Goal: Task Accomplishment & Management: Manage account settings

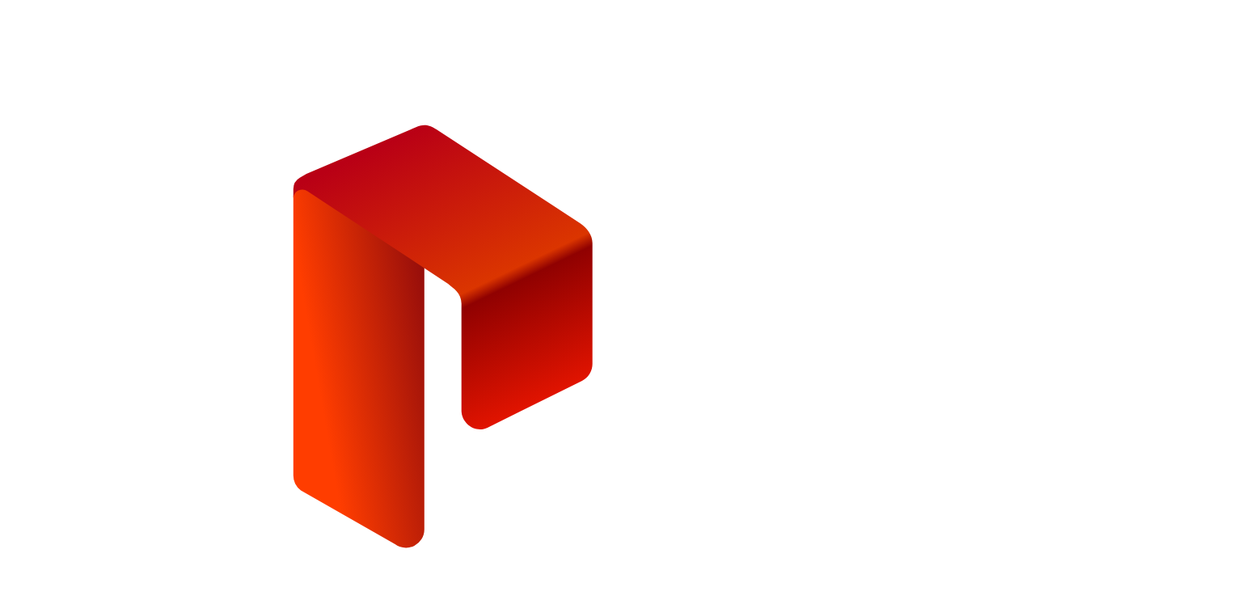
type input "**********"
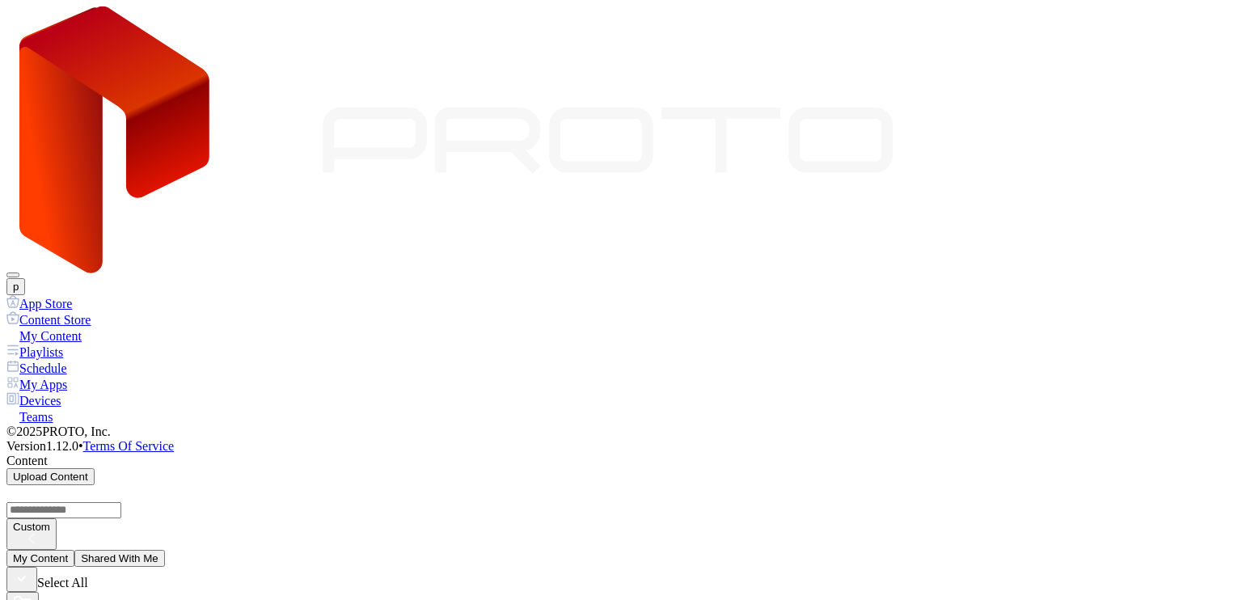
click at [165, 550] on button "Shared With Me" at bounding box center [119, 558] width 91 height 17
click at [74, 550] on button "My Content" at bounding box center [40, 558] width 68 height 17
click at [64, 344] on div "Playlists" at bounding box center [620, 352] width 1229 height 16
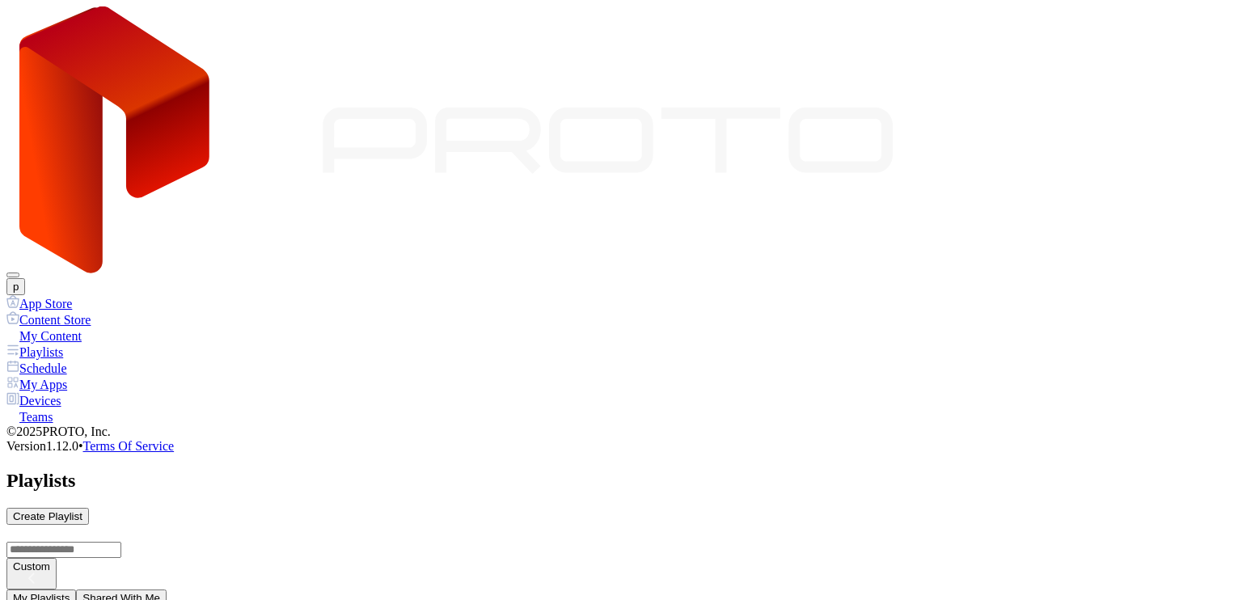
click at [167, 589] on button "Shared With Me" at bounding box center [121, 597] width 91 height 17
click at [76, 589] on button "My Playlists" at bounding box center [41, 597] width 70 height 17
click at [79, 360] on div "Schedule" at bounding box center [620, 368] width 1229 height 16
click at [68, 376] on div "My Apps" at bounding box center [620, 384] width 1229 height 16
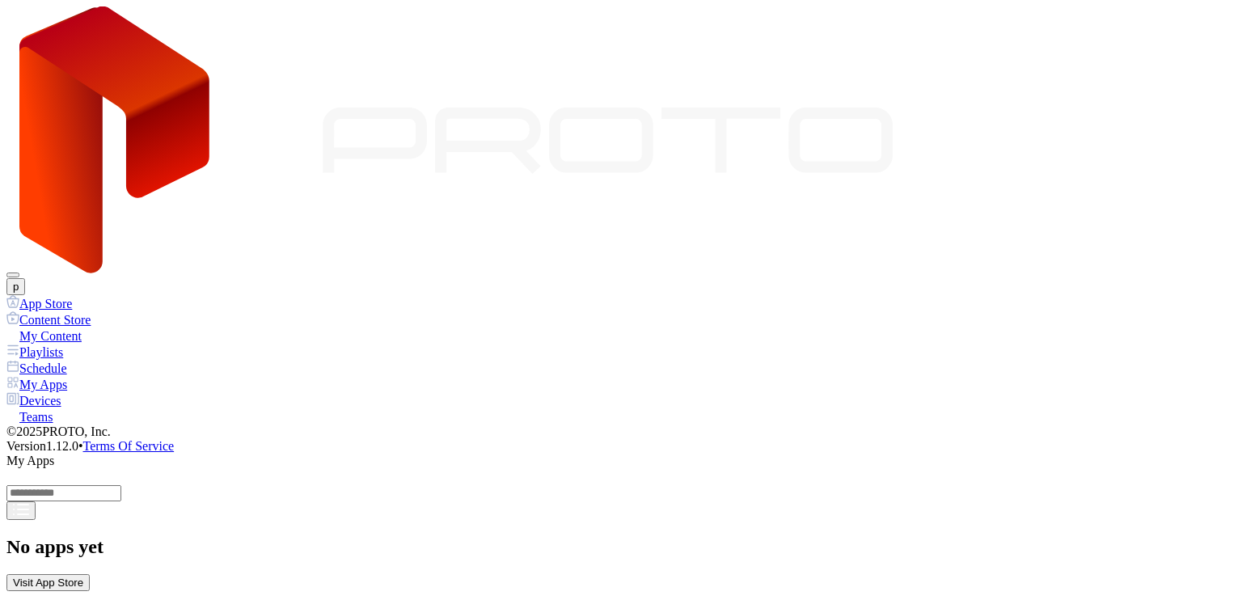
click at [87, 392] on div "Devices" at bounding box center [620, 400] width 1229 height 16
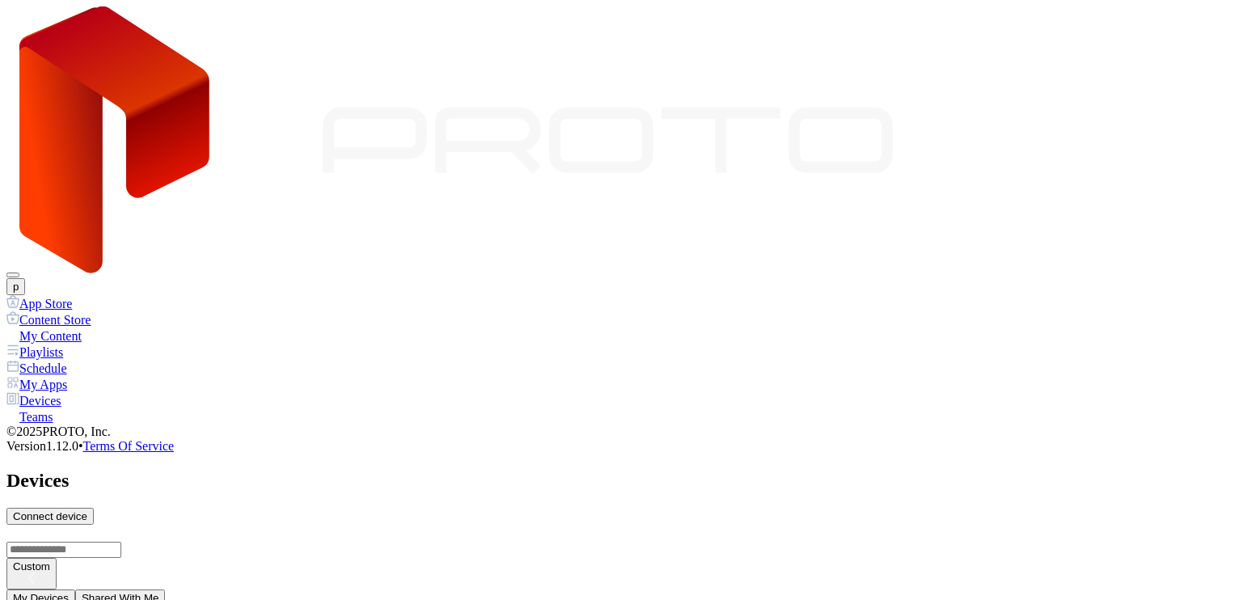
click at [78, 408] on div "Teams" at bounding box center [620, 416] width 1229 height 16
click at [118, 327] on div "My Content" at bounding box center [620, 335] width 1229 height 16
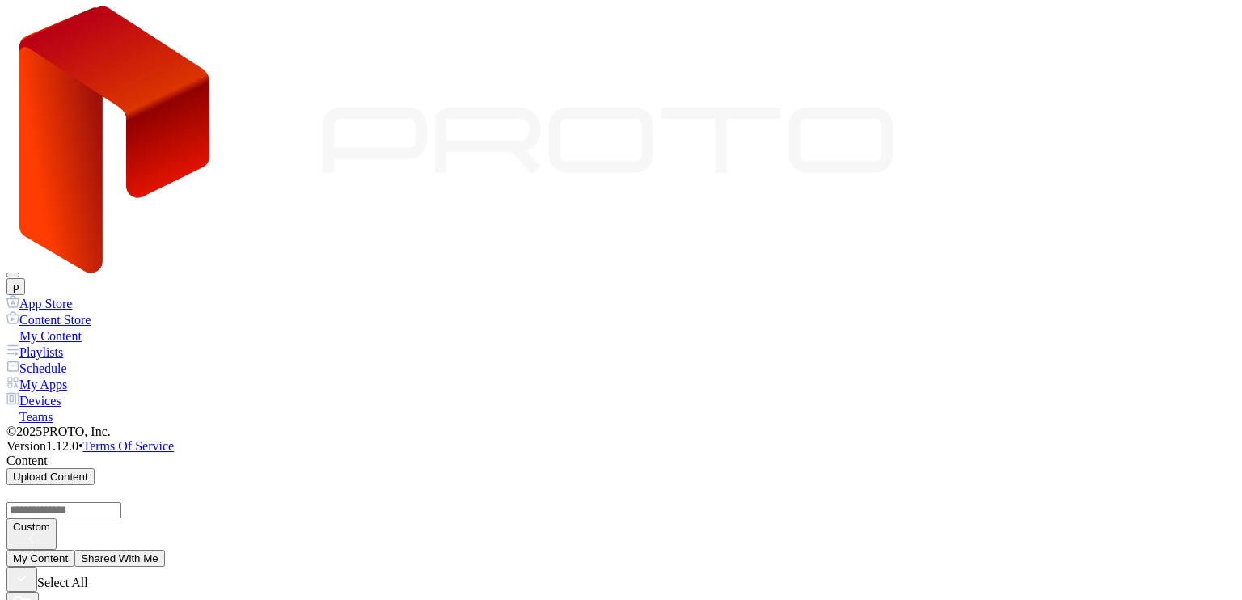
click at [25, 278] on button "p" at bounding box center [15, 286] width 19 height 17
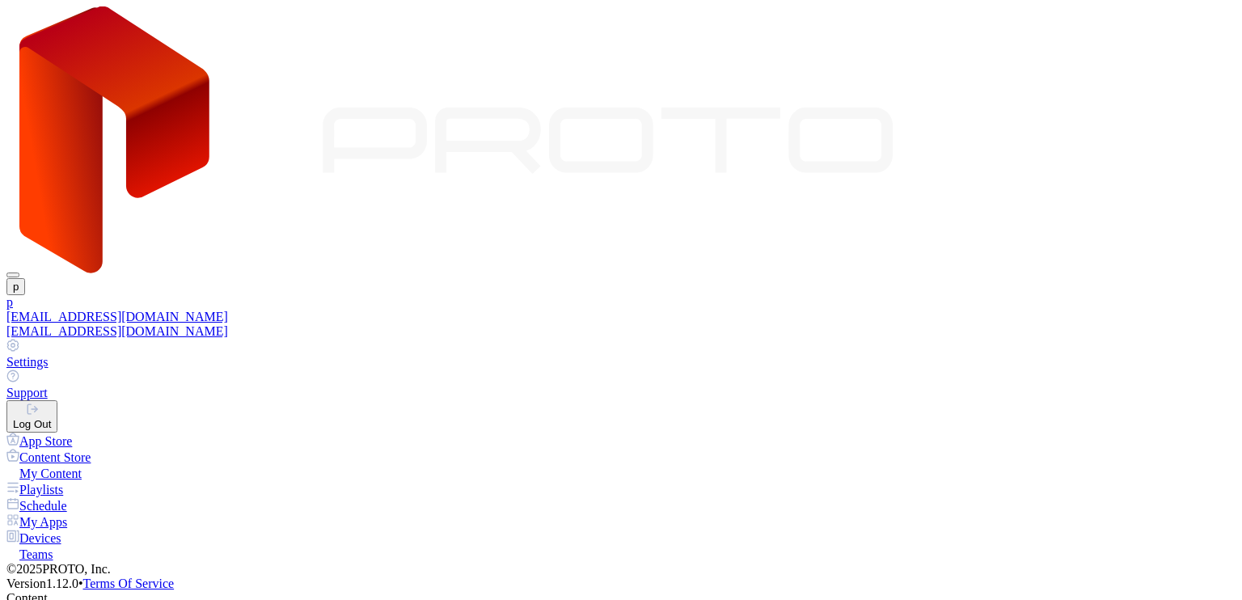
click at [57, 400] on button "Log Out" at bounding box center [31, 416] width 51 height 32
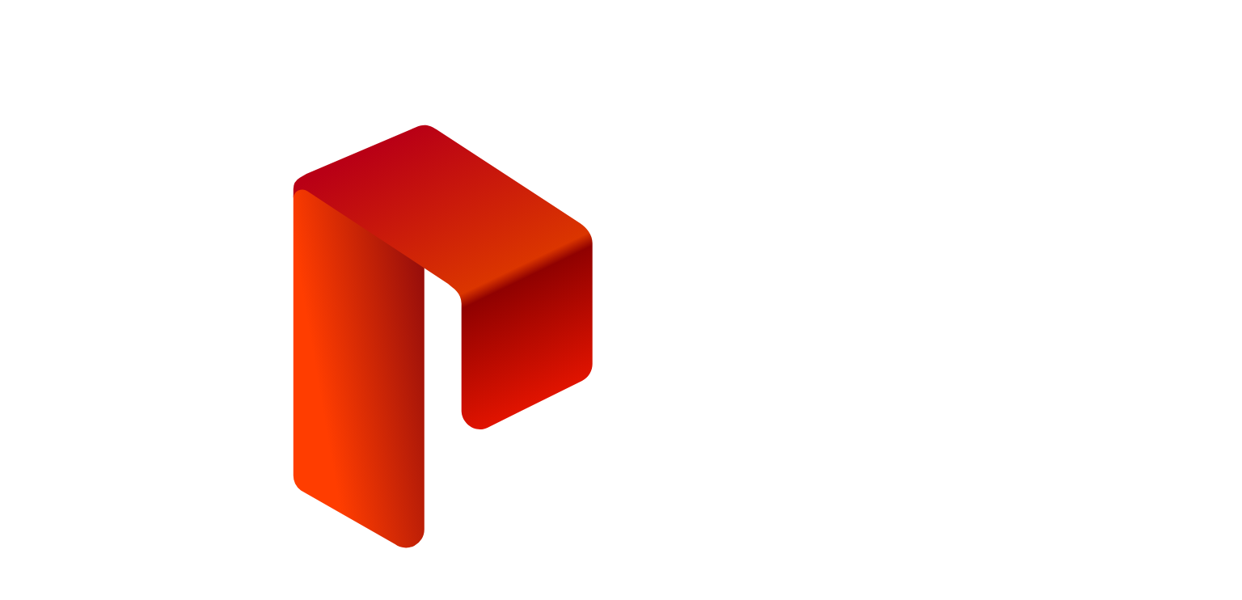
type input "**********"
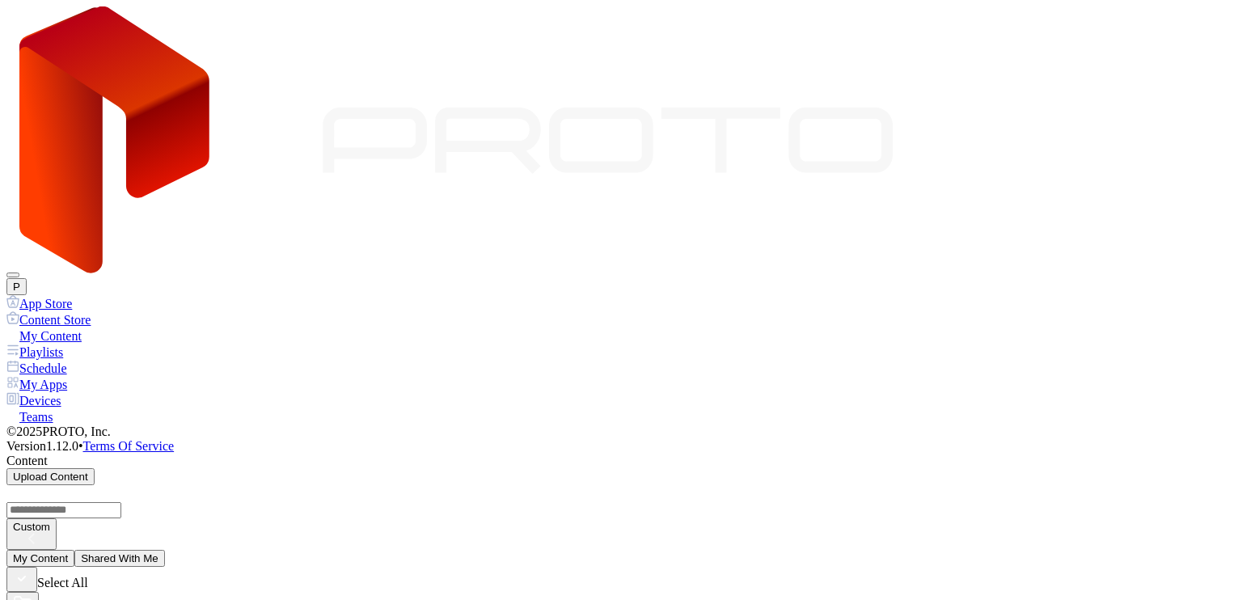
click at [50, 521] on div "Custom" at bounding box center [31, 527] width 37 height 12
click at [917, 154] on button "Date Added" at bounding box center [882, 145] width 70 height 17
click at [32, 594] on icon "button" at bounding box center [22, 603] width 19 height 19
type input "***"
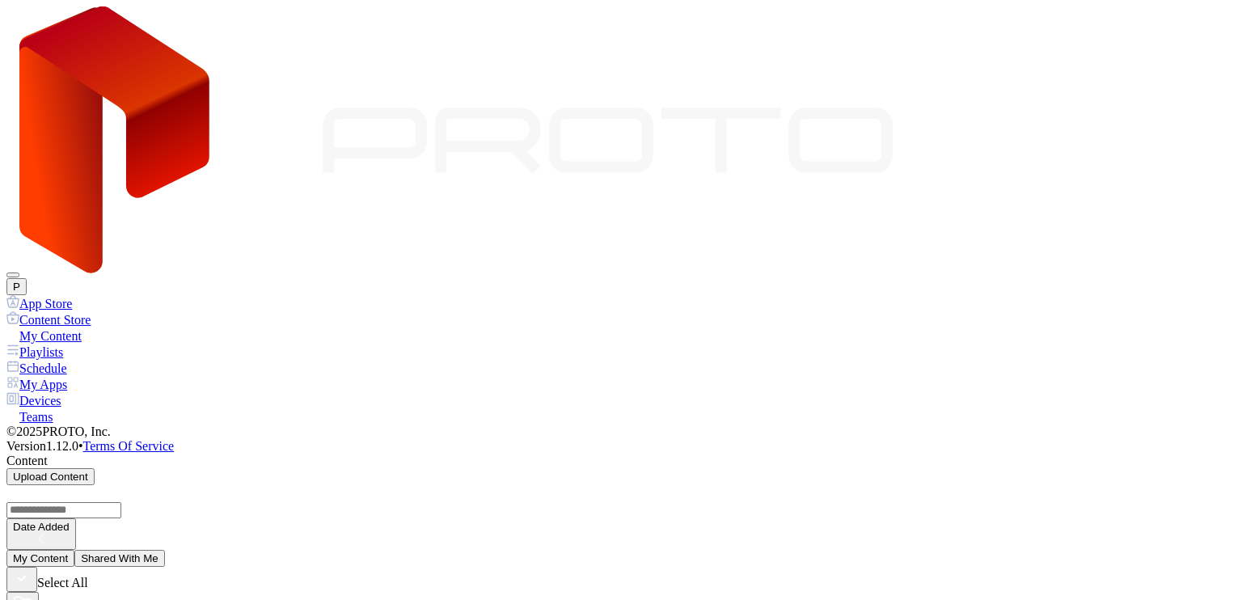
click at [553, 550] on div "My Content Shared With Me" at bounding box center [620, 558] width 1229 height 17
click at [682, 550] on div "My Content Shared With Me" at bounding box center [620, 558] width 1229 height 17
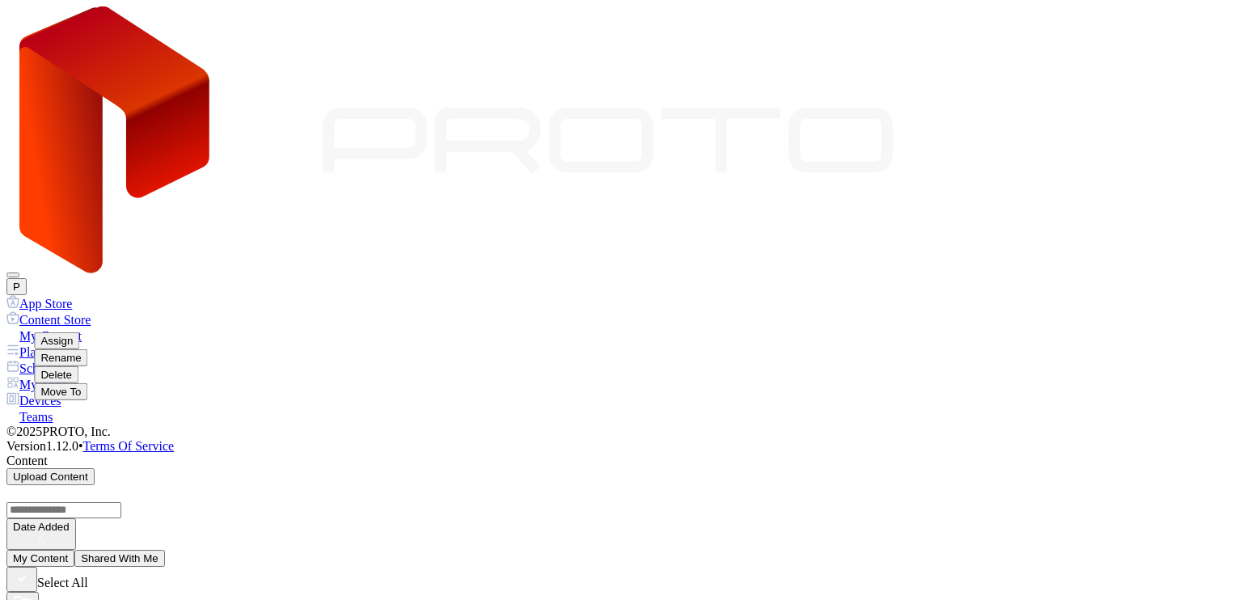
click at [78, 366] on button "Delete" at bounding box center [56, 374] width 44 height 17
click at [70, 521] on div "Date Added" at bounding box center [41, 527] width 57 height 12
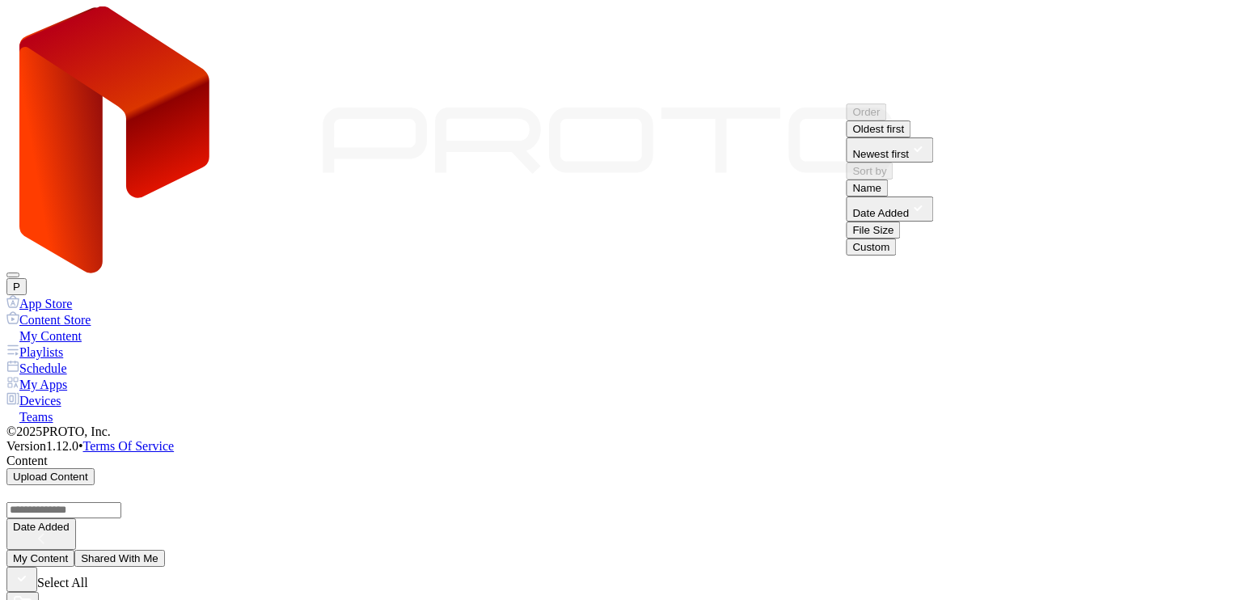
click at [896, 255] on button "Custom" at bounding box center [871, 246] width 50 height 17
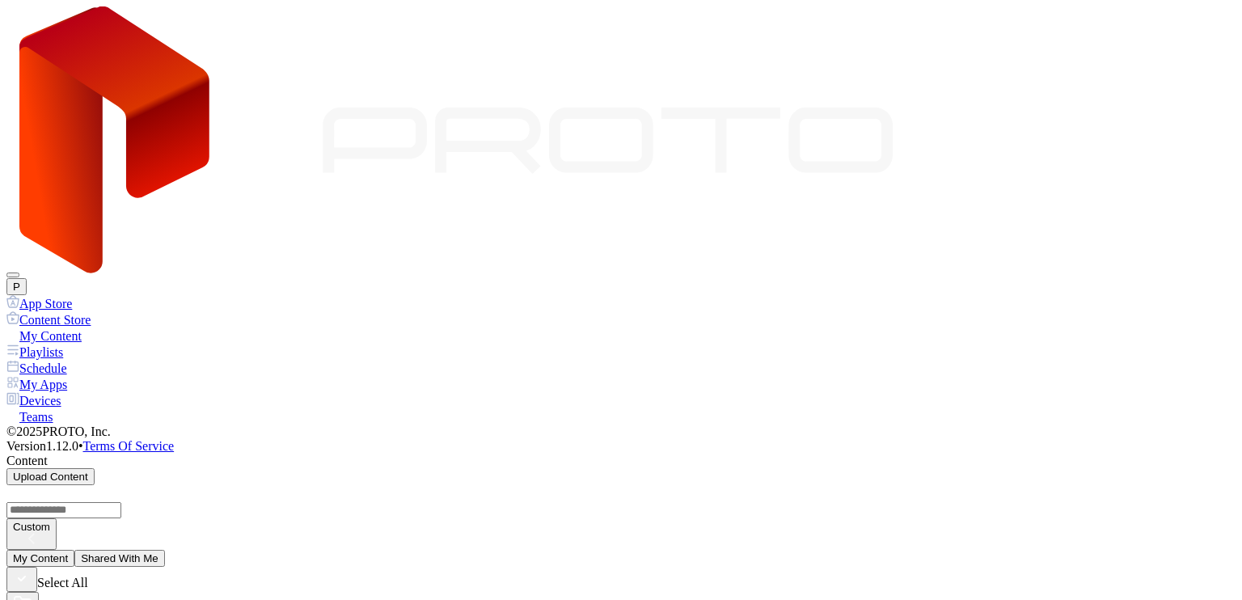
click at [825, 454] on div "Content Upload Content" at bounding box center [620, 470] width 1229 height 32
click at [954, 485] on div "Custom" at bounding box center [620, 517] width 1229 height 65
click at [902, 454] on div "Content Upload Content" at bounding box center [620, 470] width 1229 height 32
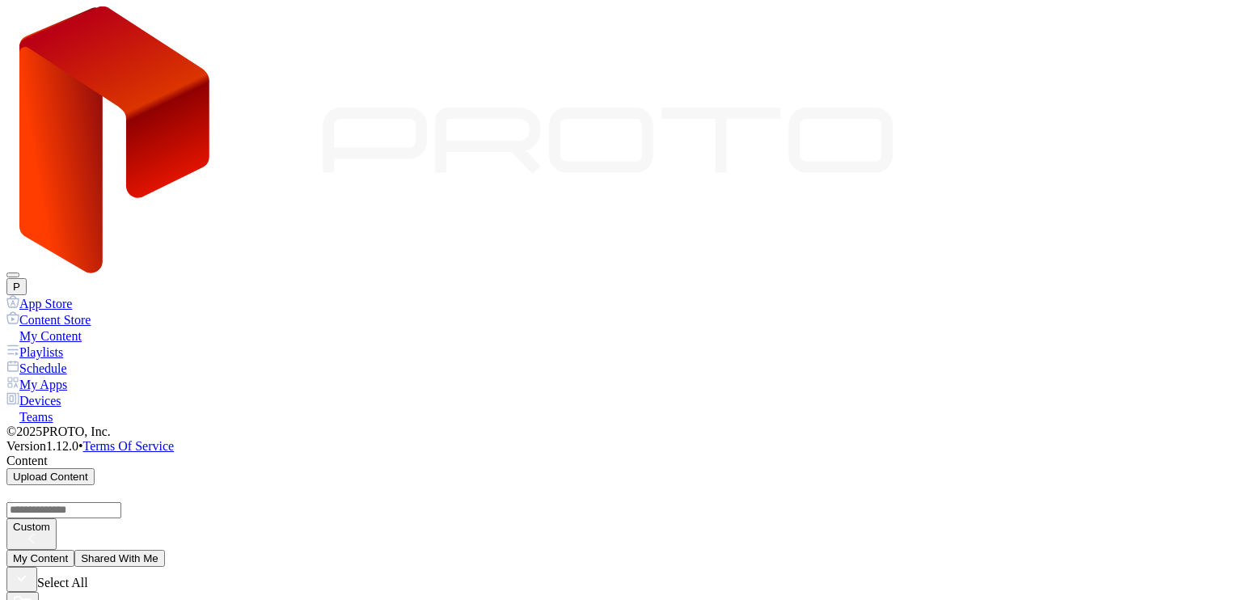
click at [84, 311] on div "Content Store" at bounding box center [620, 319] width 1229 height 16
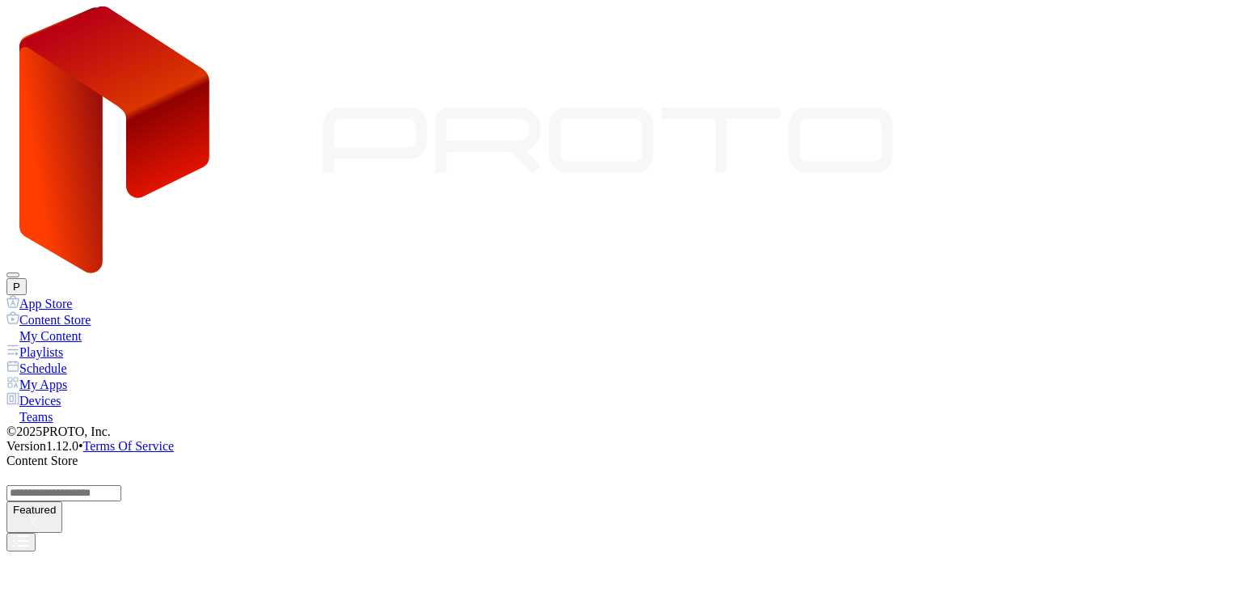
click at [86, 295] on div "App Store" at bounding box center [620, 303] width 1229 height 16
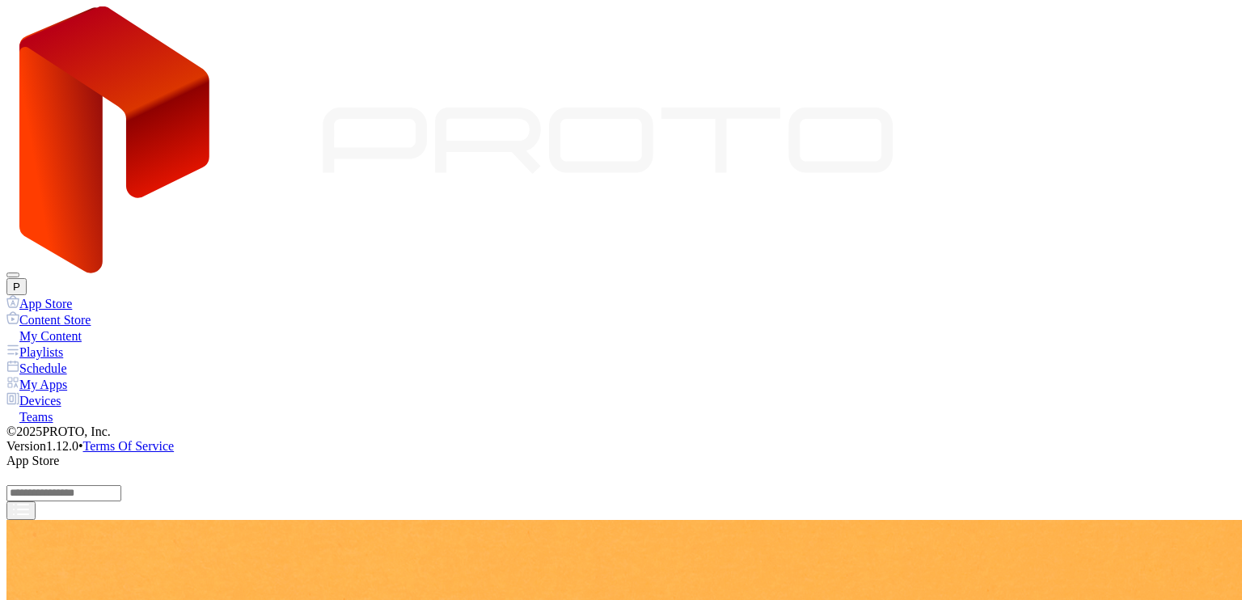
click at [95, 311] on div "Content Store" at bounding box center [620, 319] width 1229 height 16
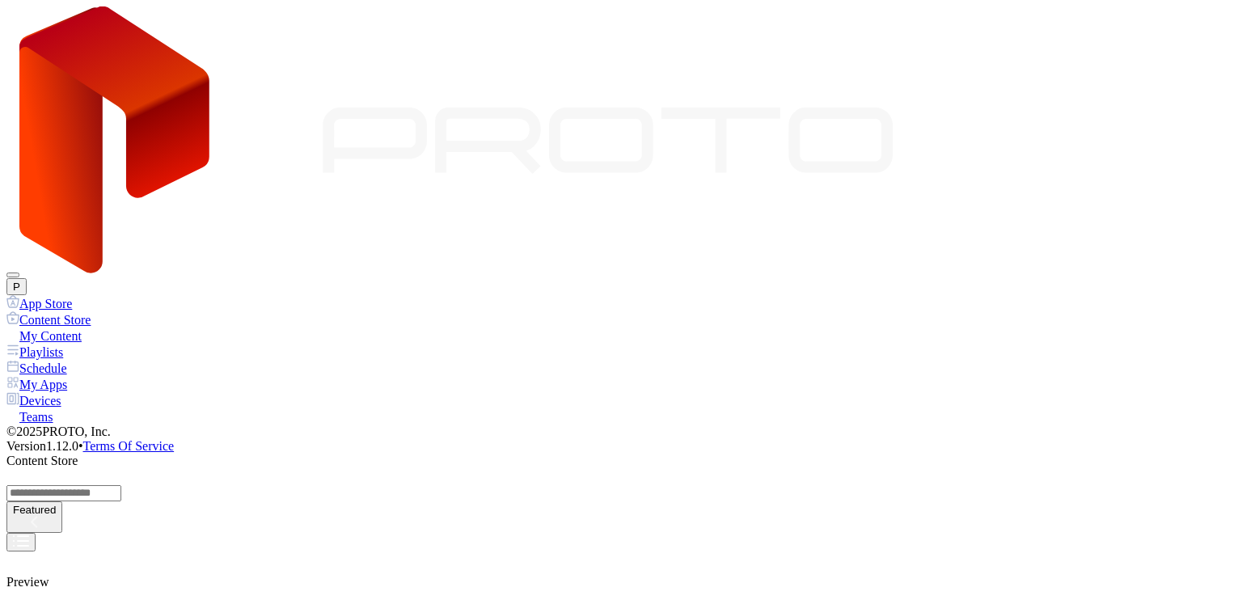
click at [87, 327] on div "My Content" at bounding box center [620, 335] width 1229 height 16
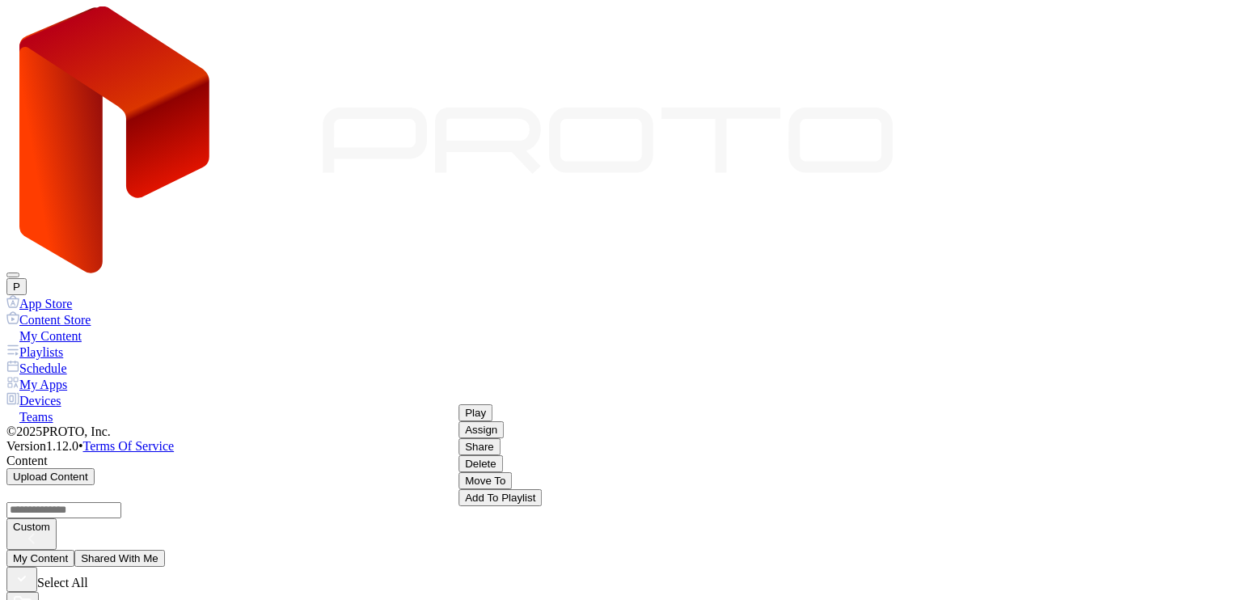
scroll to position [243, 0]
